Goal: Task Accomplishment & Management: Manage account settings

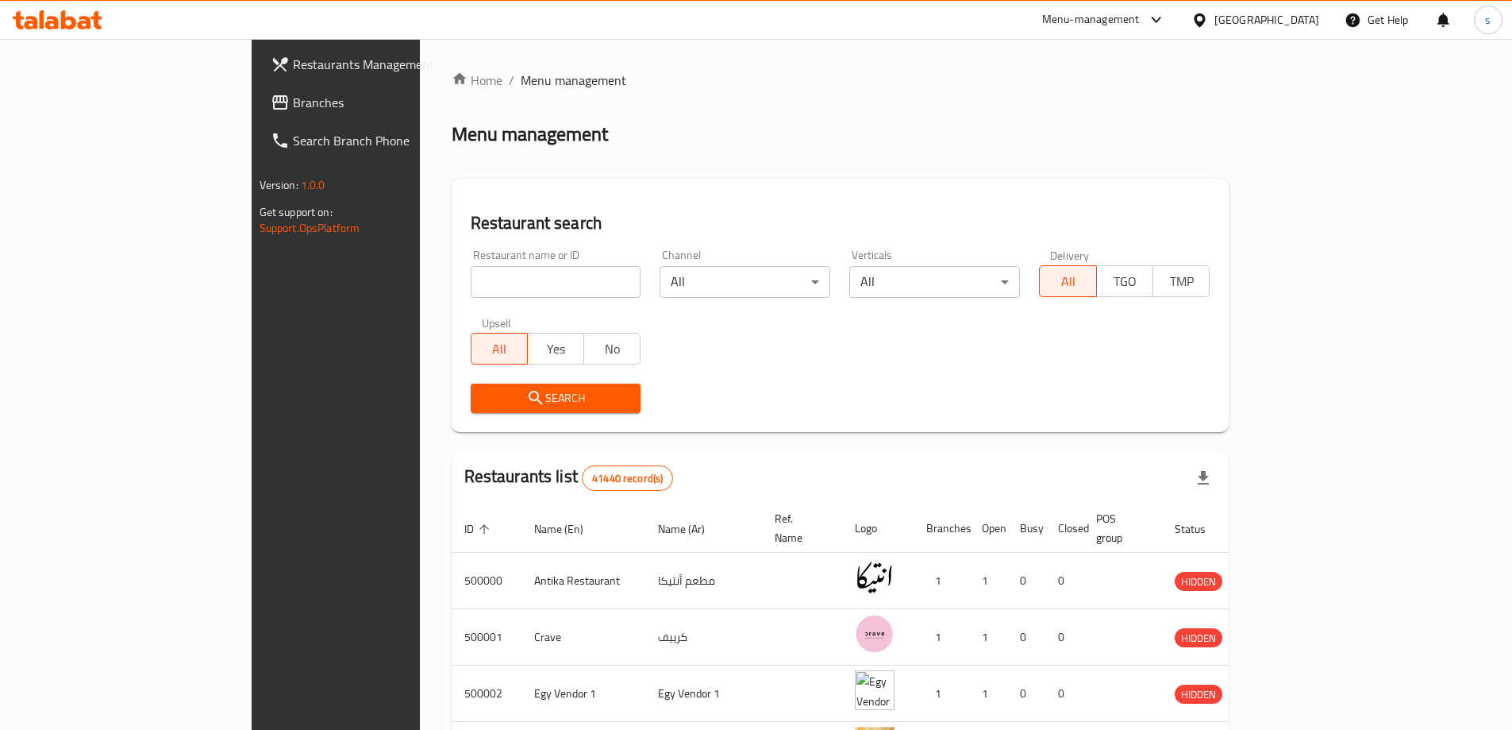
click at [471, 283] on input "search" at bounding box center [556, 282] width 171 height 32
drag, startPoint x: 423, startPoint y: 283, endPoint x: 90, endPoint y: 110, distance: 375.7
click at [293, 110] on span "Branches" at bounding box center [392, 102] width 198 height 19
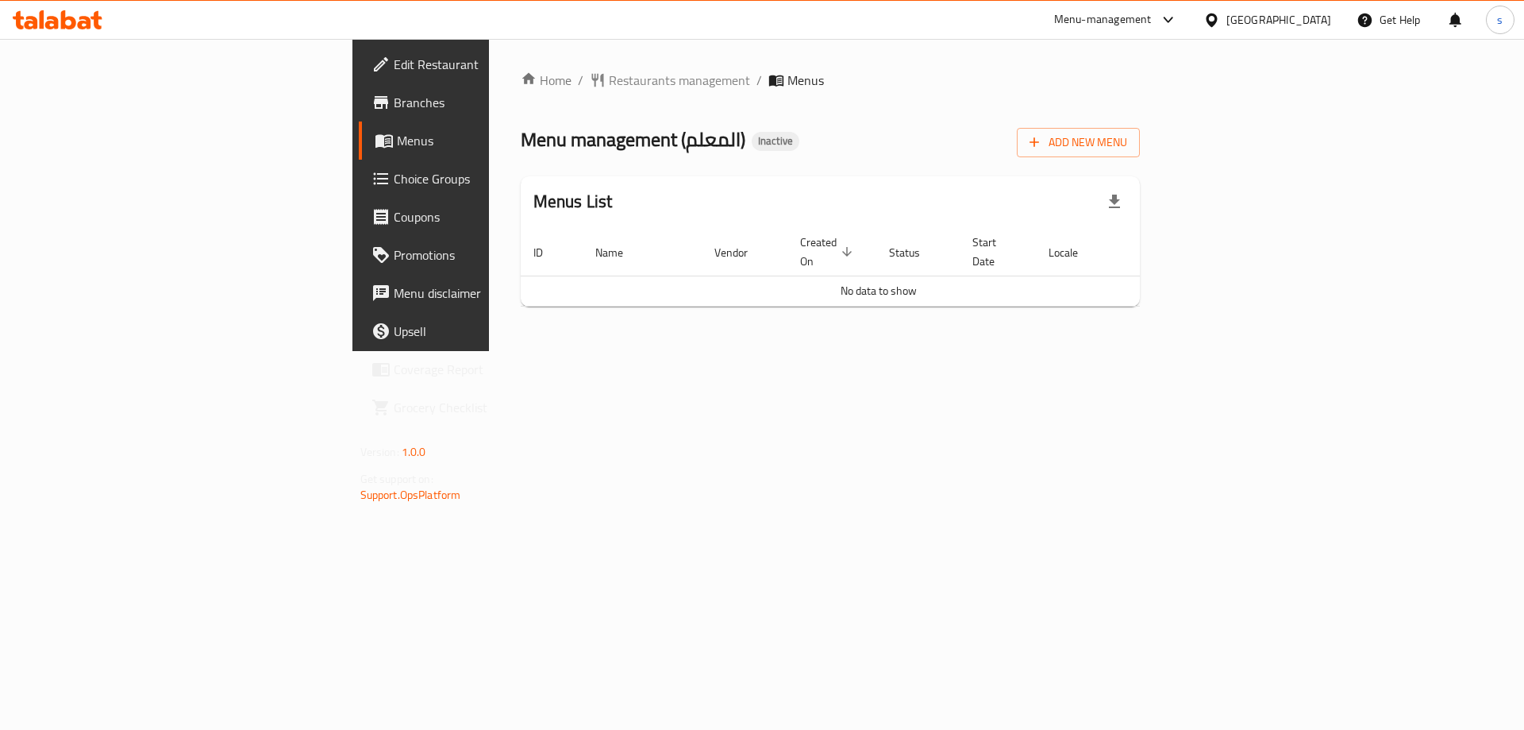
click at [394, 107] on span "Branches" at bounding box center [494, 102] width 201 height 19
click at [1127, 143] on span "Add New Menu" at bounding box center [1079, 143] width 98 height 20
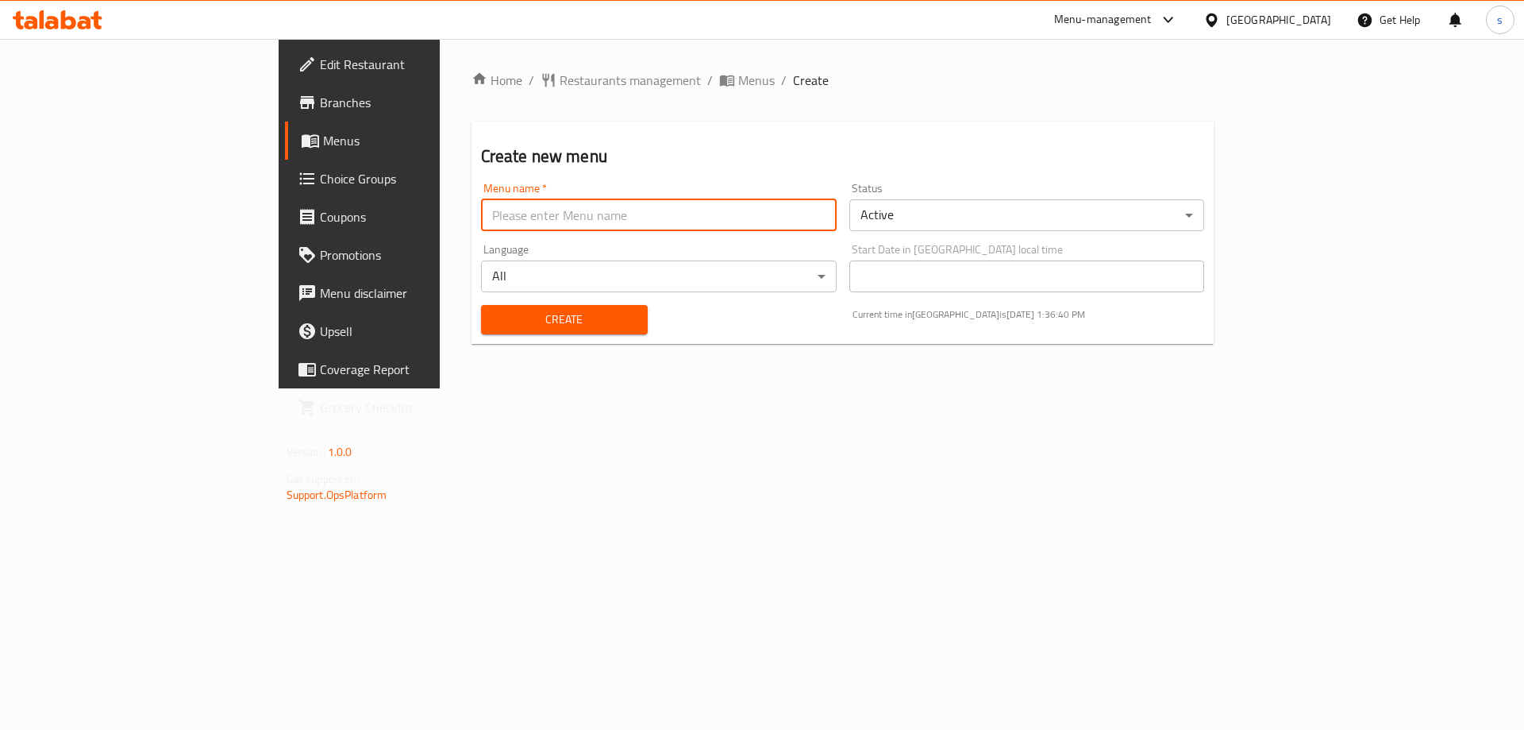
click at [676, 218] on input "text" at bounding box center [659, 215] width 356 height 32
type input "12/10/2025"
click at [481, 305] on button "Create" at bounding box center [564, 319] width 167 height 29
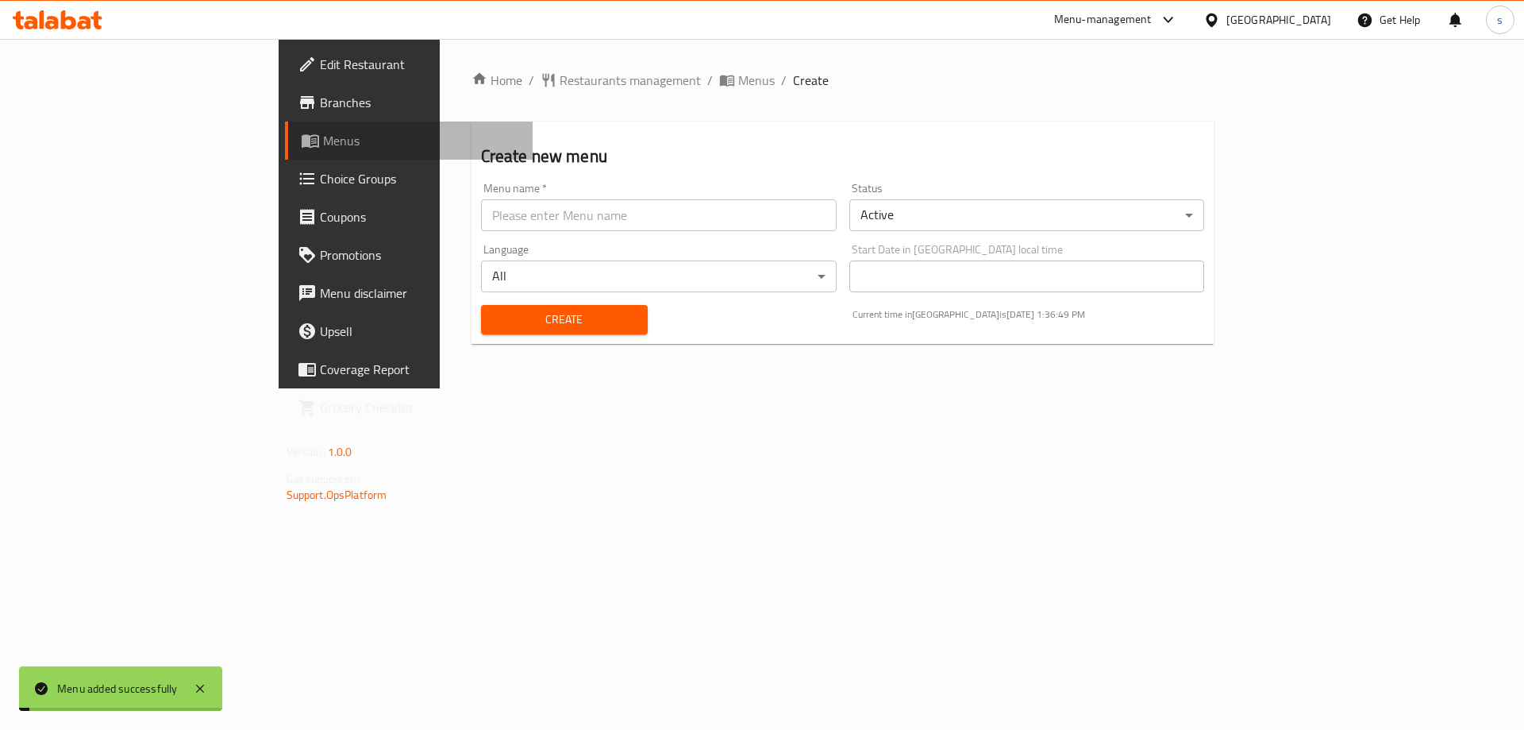
click at [323, 141] on span "Menus" at bounding box center [422, 140] width 198 height 19
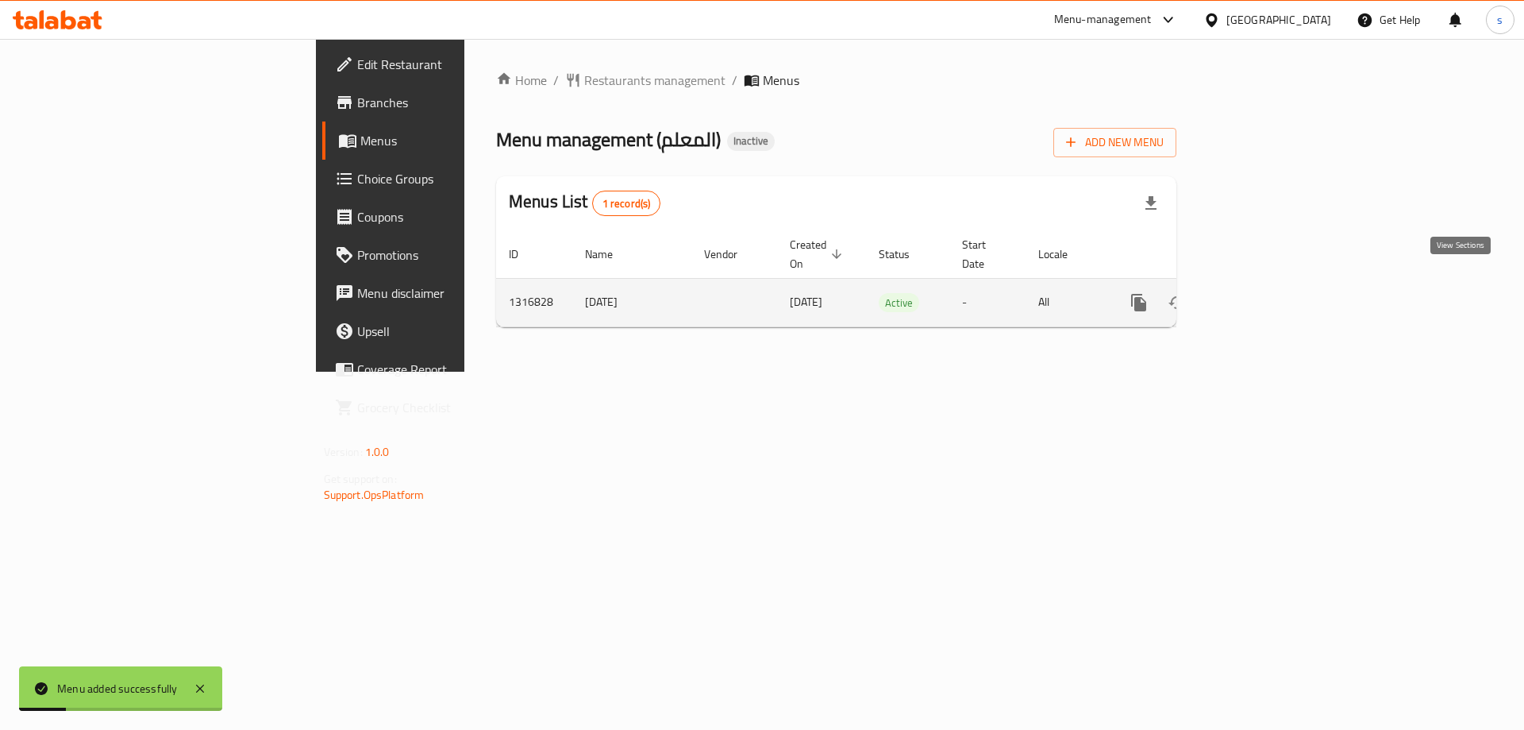
click at [1261, 295] on icon "enhanced table" at bounding box center [1253, 302] width 14 height 14
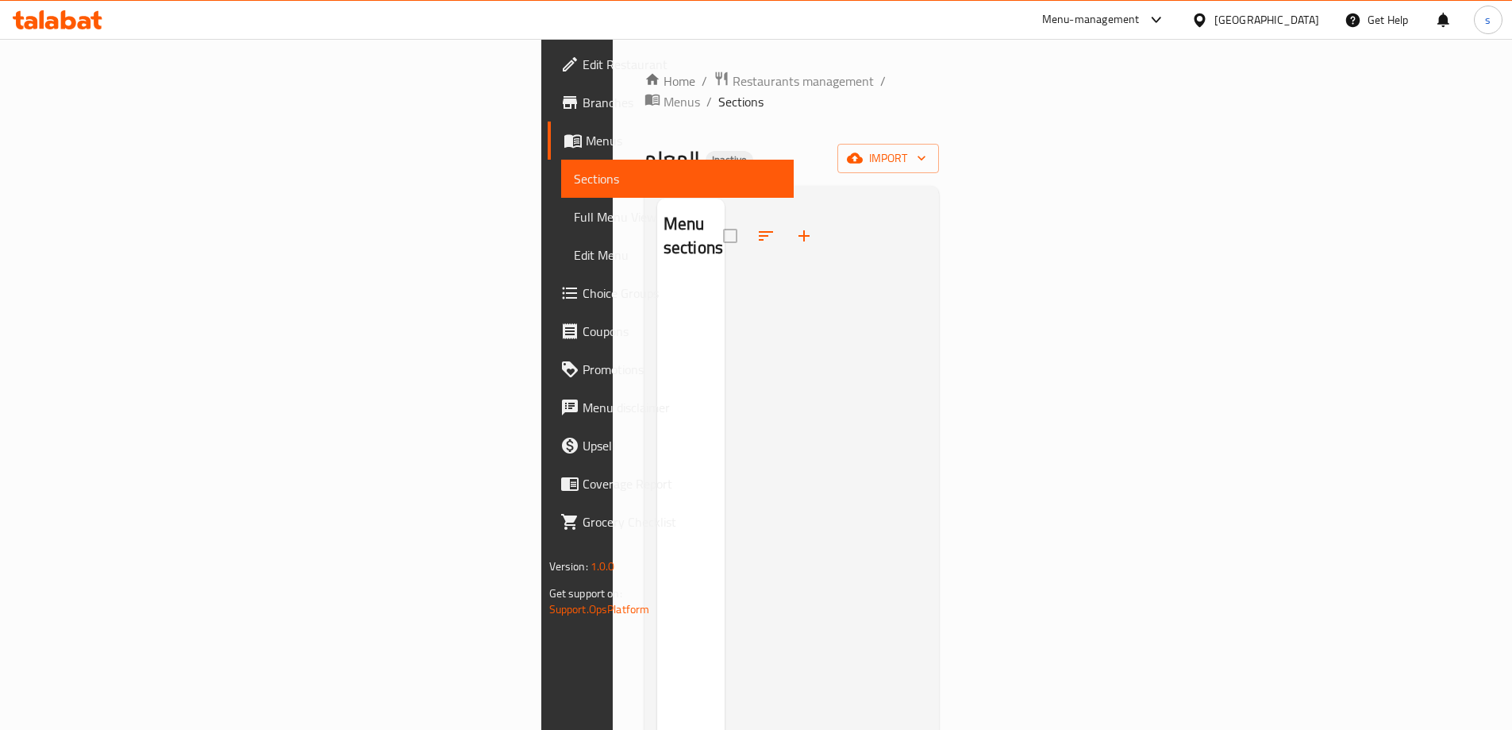
click at [725, 331] on div at bounding box center [826, 563] width 202 height 730
click at [725, 679] on div at bounding box center [826, 563] width 202 height 730
click at [583, 71] on span "Edit Restaurant" at bounding box center [682, 64] width 198 height 19
